Goal: Book appointment/travel/reservation

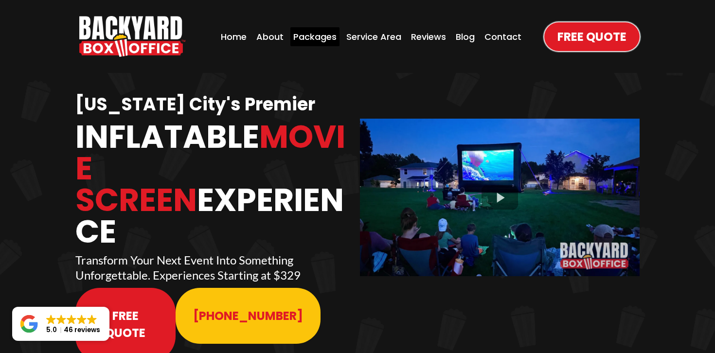
click at [318, 30] on div "Packages" at bounding box center [314, 36] width 49 height 19
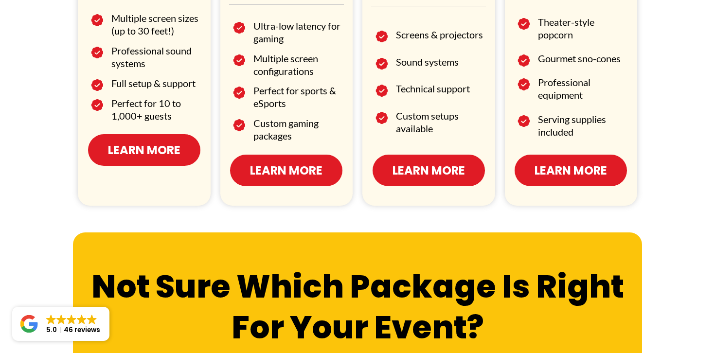
scroll to position [721, 0]
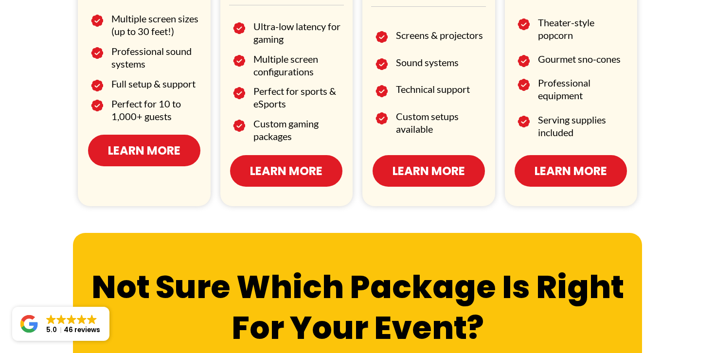
click at [280, 162] on span "Learn More" at bounding box center [286, 170] width 72 height 17
